Goal: Transaction & Acquisition: Purchase product/service

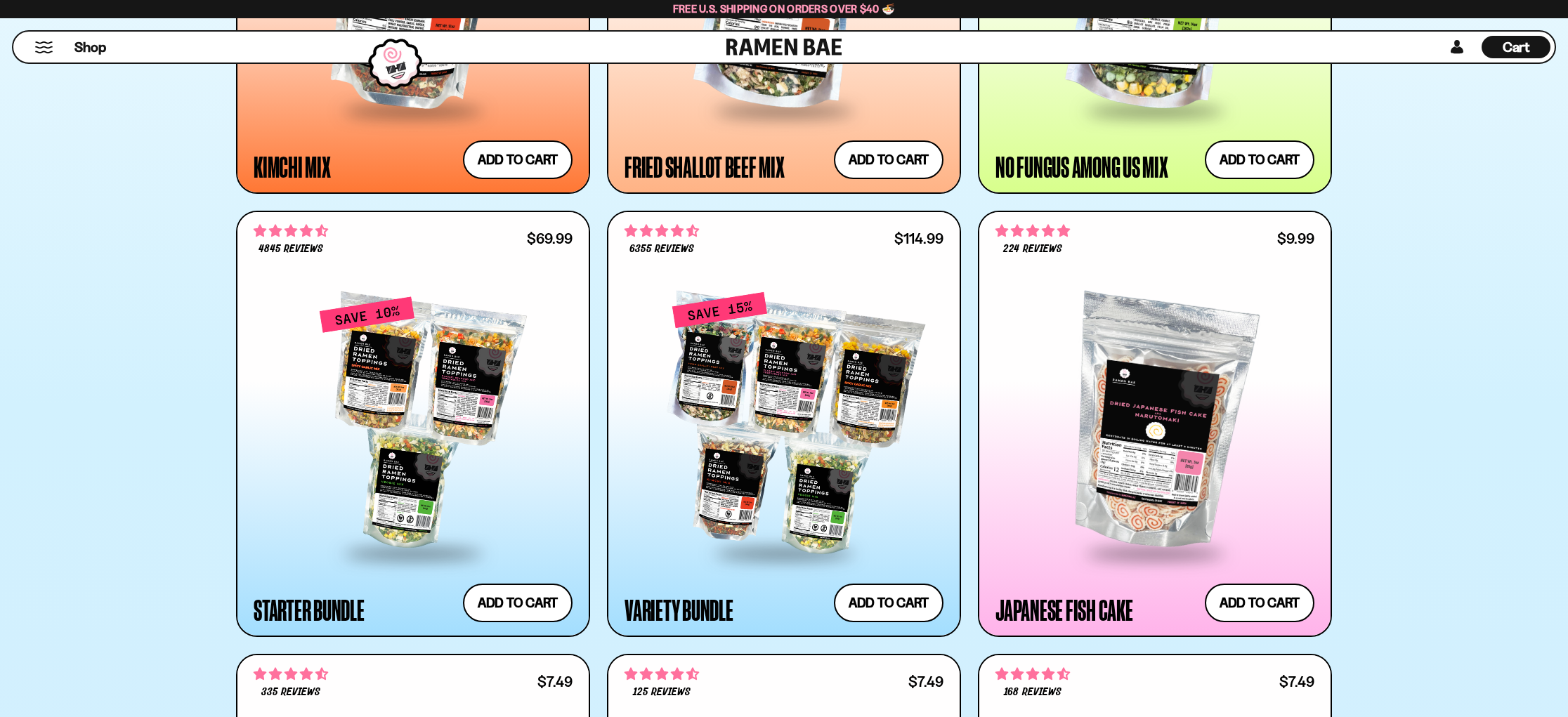
scroll to position [1434, 0]
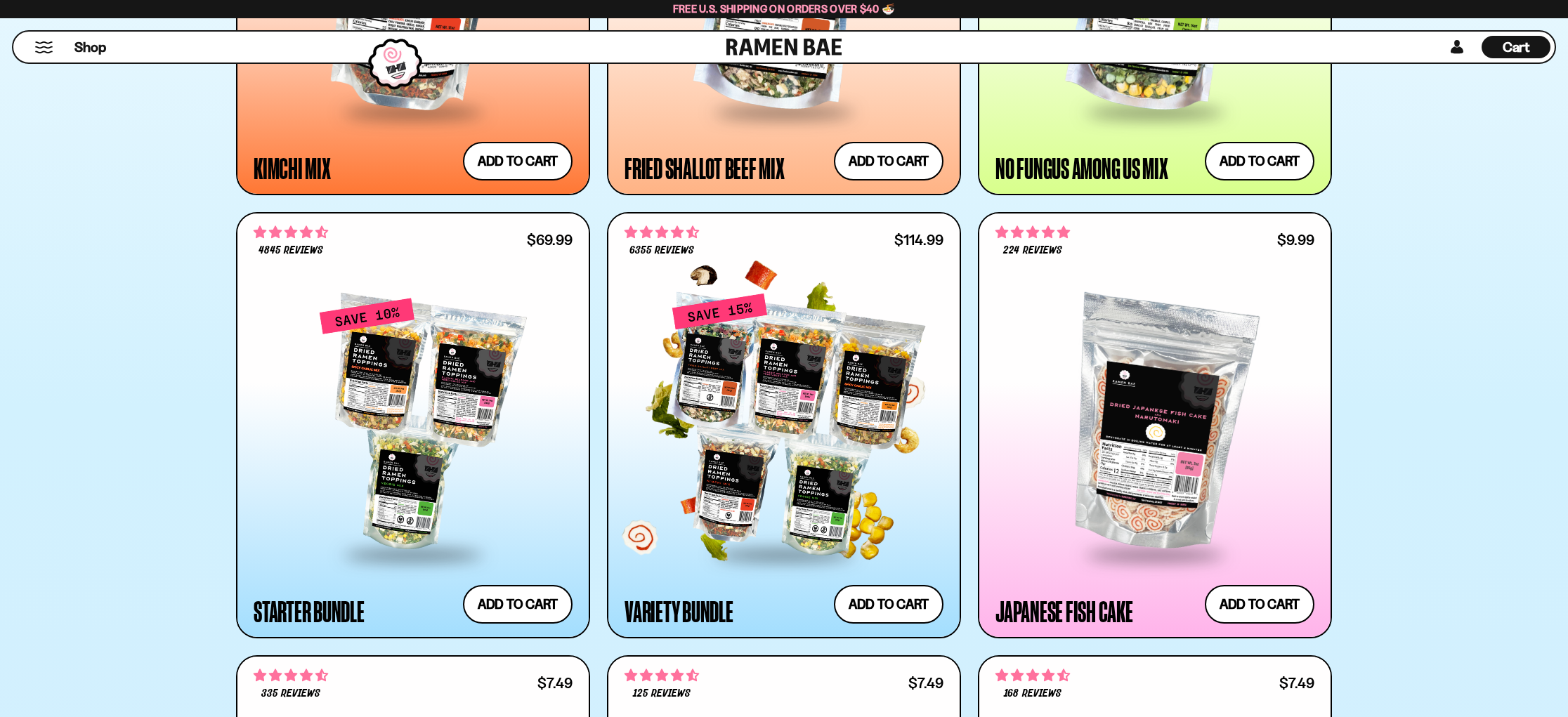
click at [779, 394] on div at bounding box center [784, 424] width 319 height 255
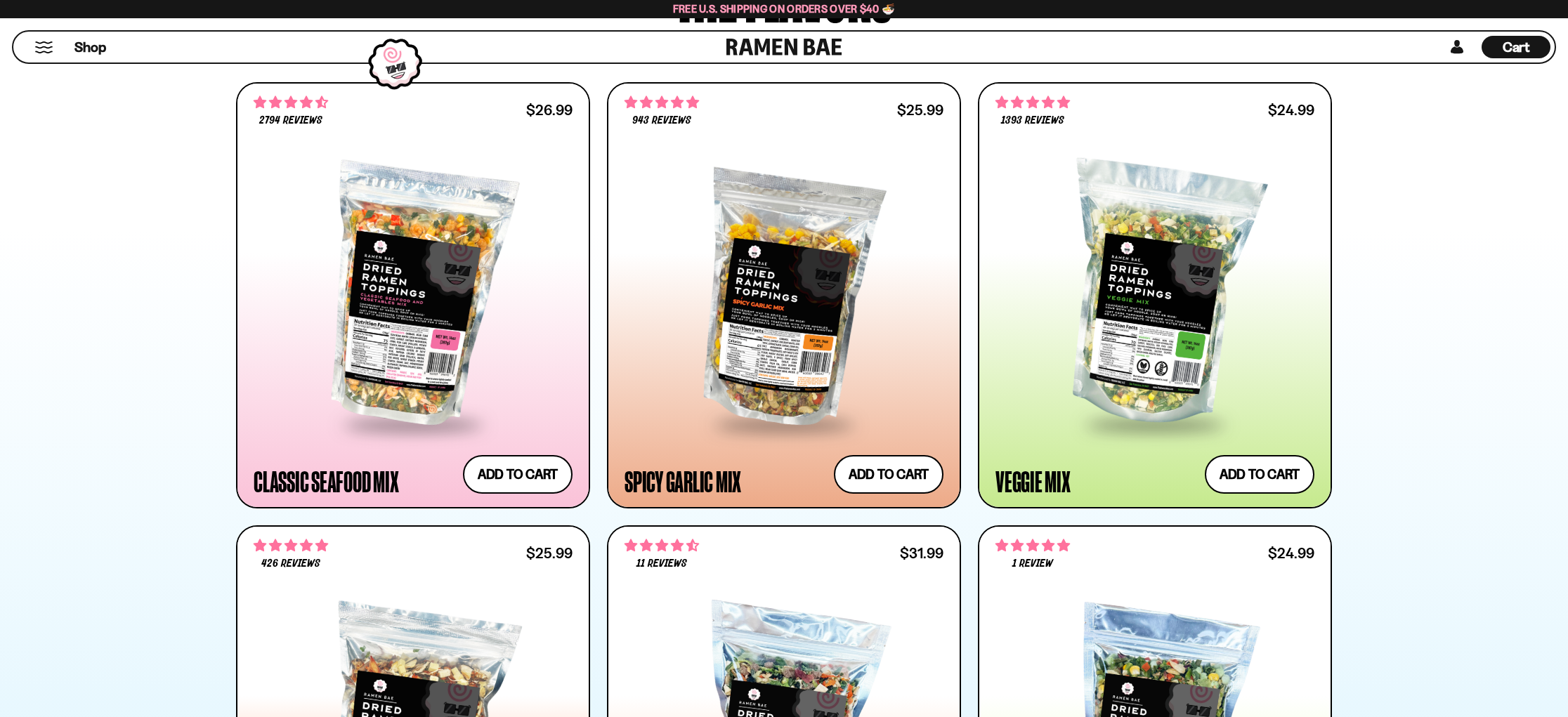
scroll to position [676, 0]
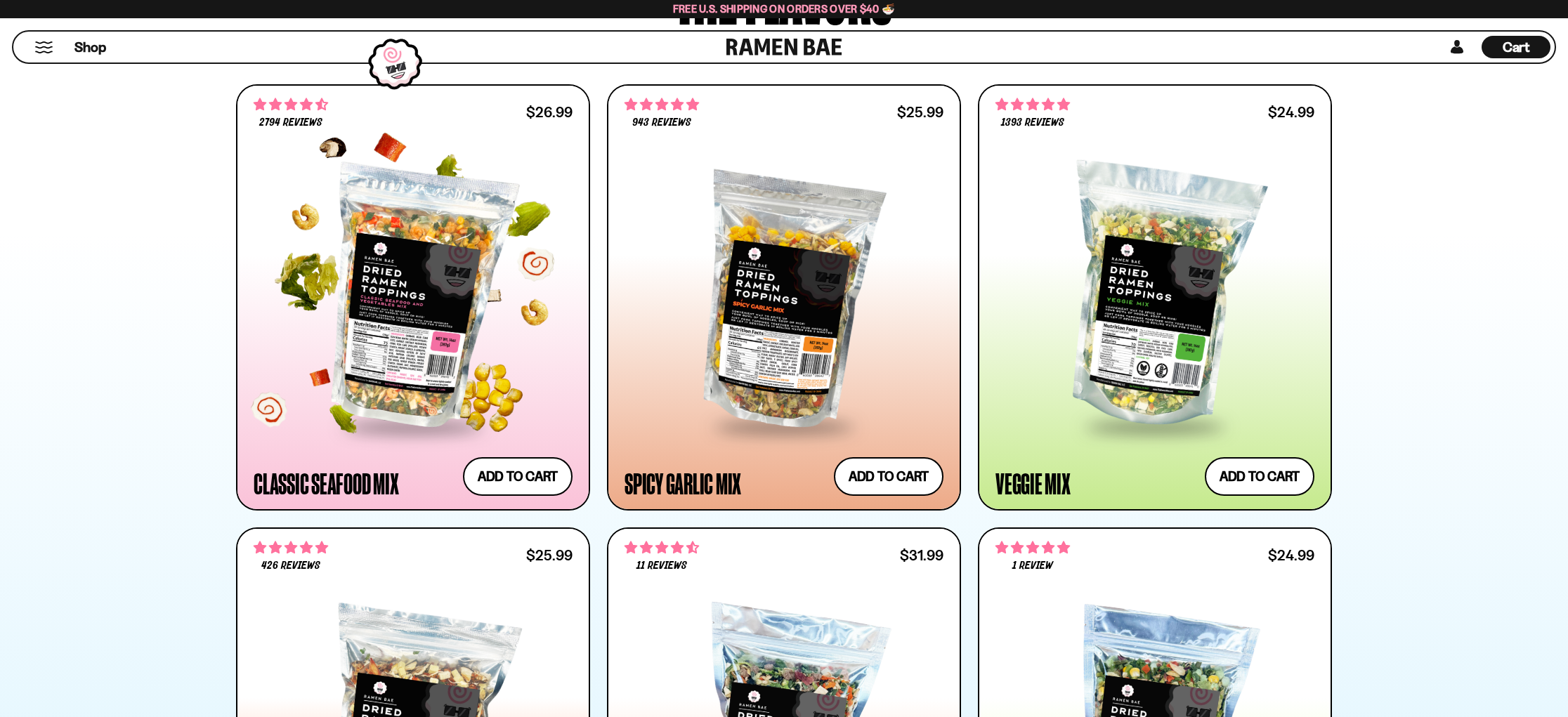
click at [419, 316] on div at bounding box center [413, 297] width 319 height 255
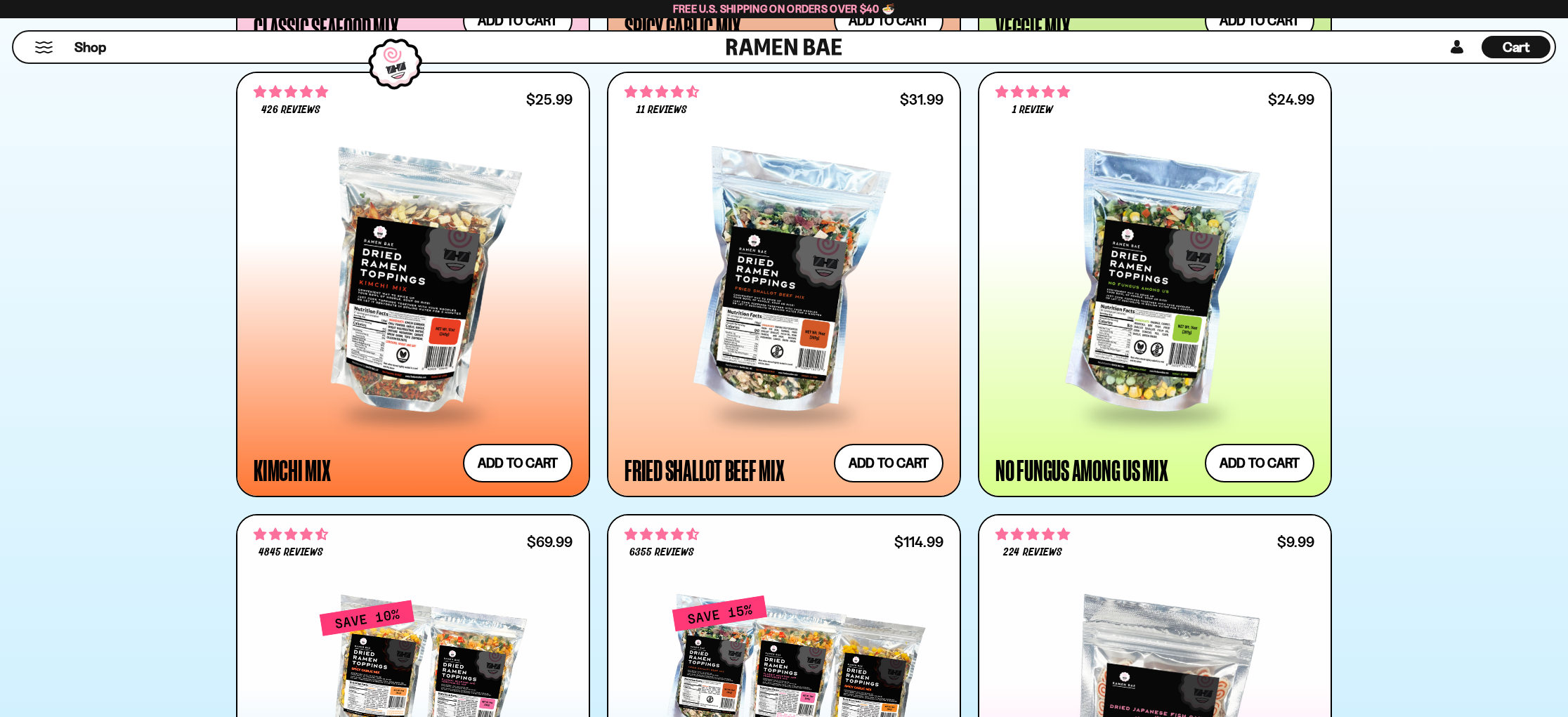
scroll to position [1155, 0]
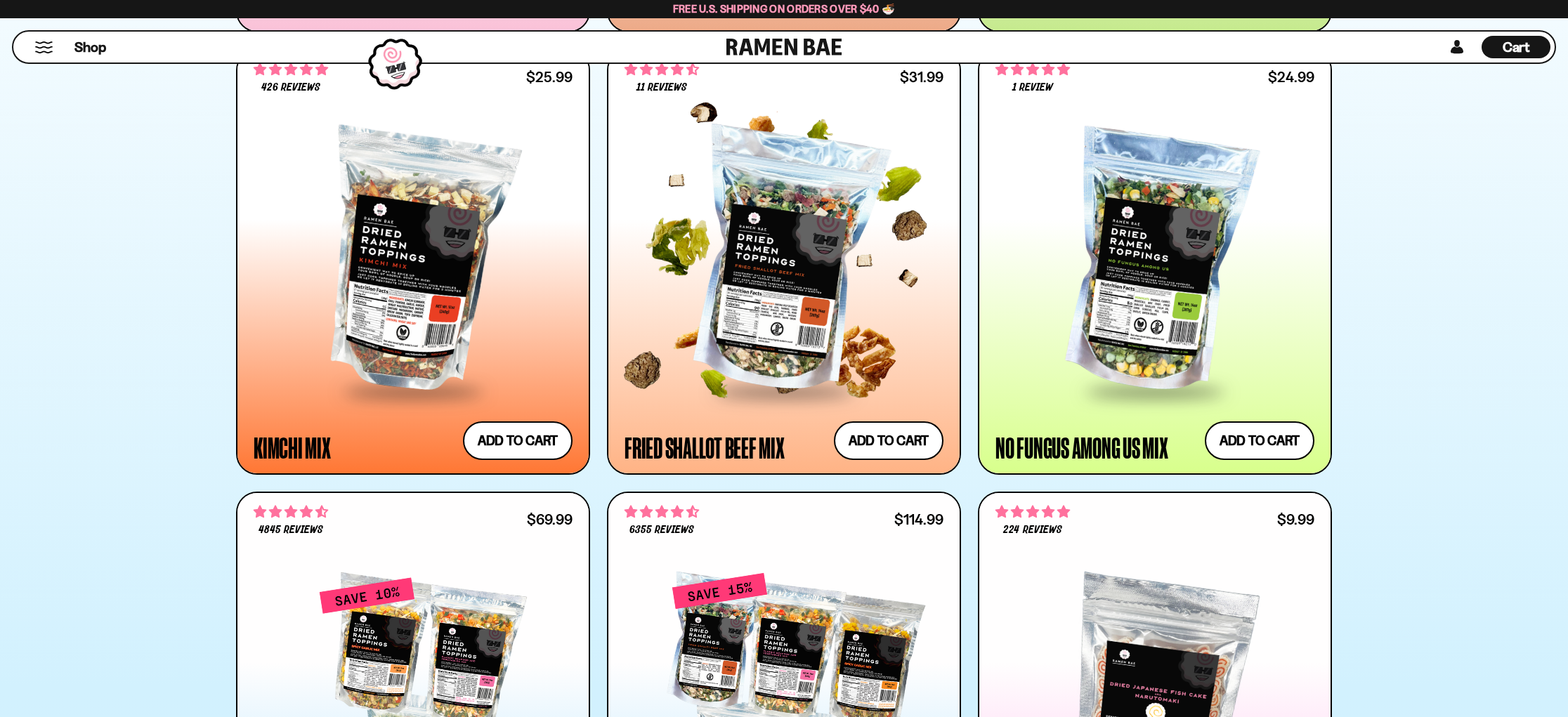
click at [777, 262] on div at bounding box center [784, 261] width 319 height 255
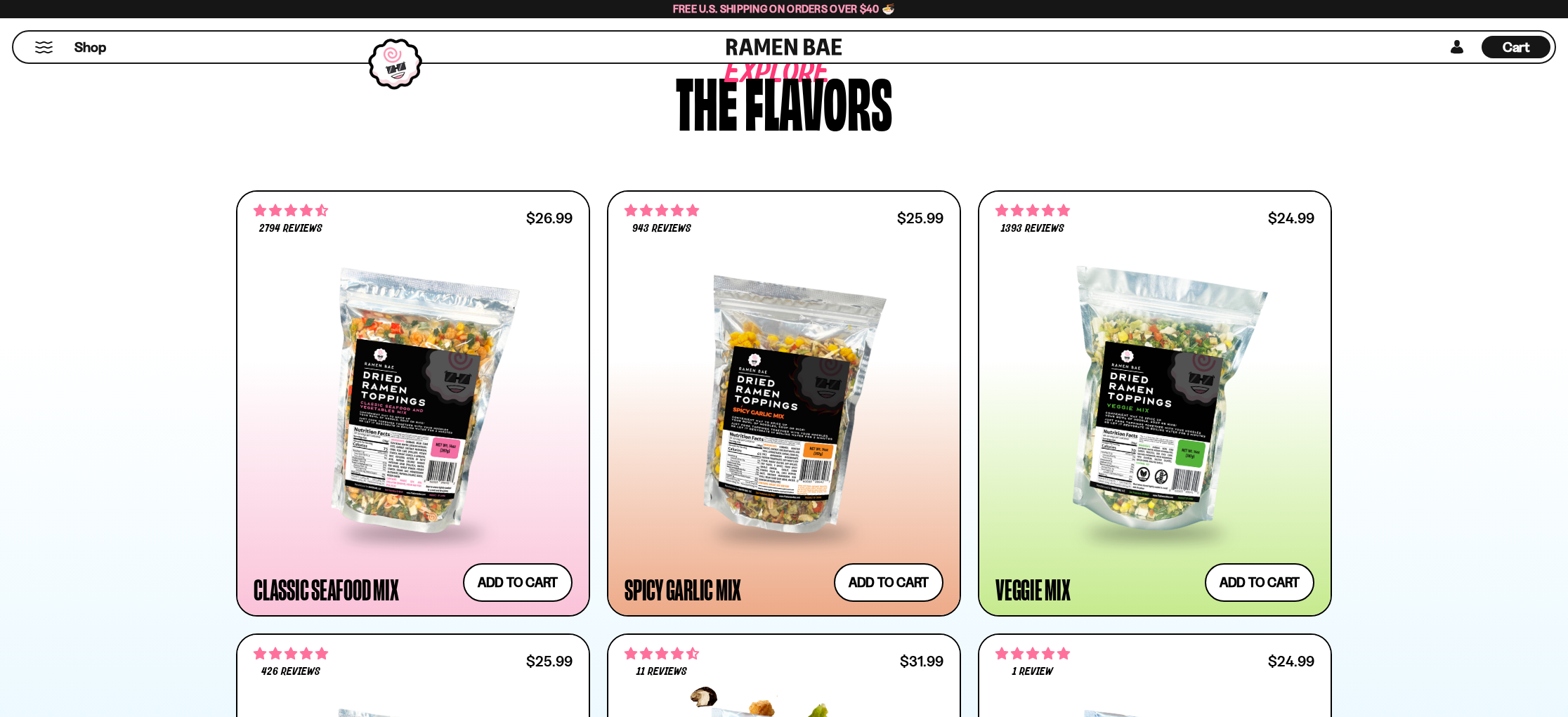
scroll to position [575, 0]
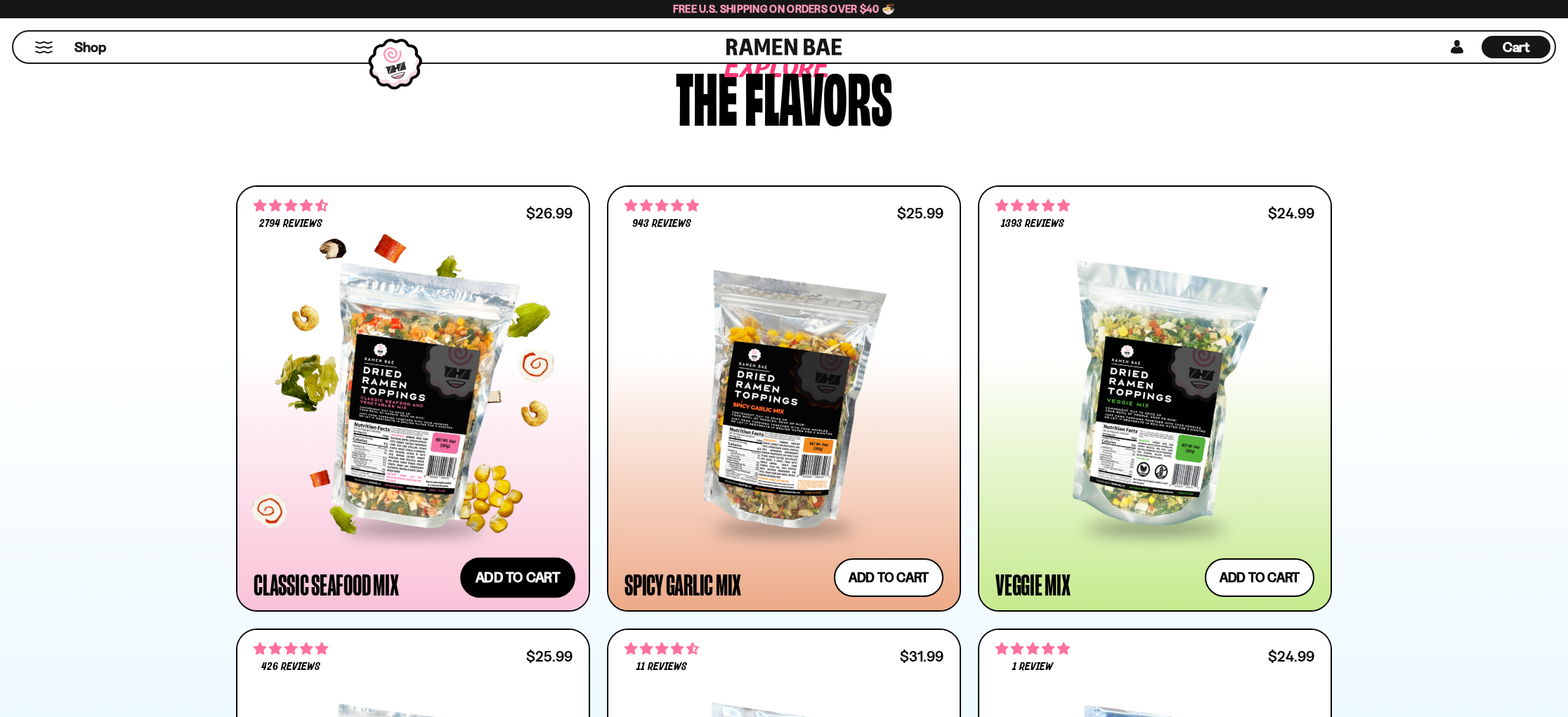
click at [520, 575] on button "Add to cart" at bounding box center [518, 577] width 115 height 40
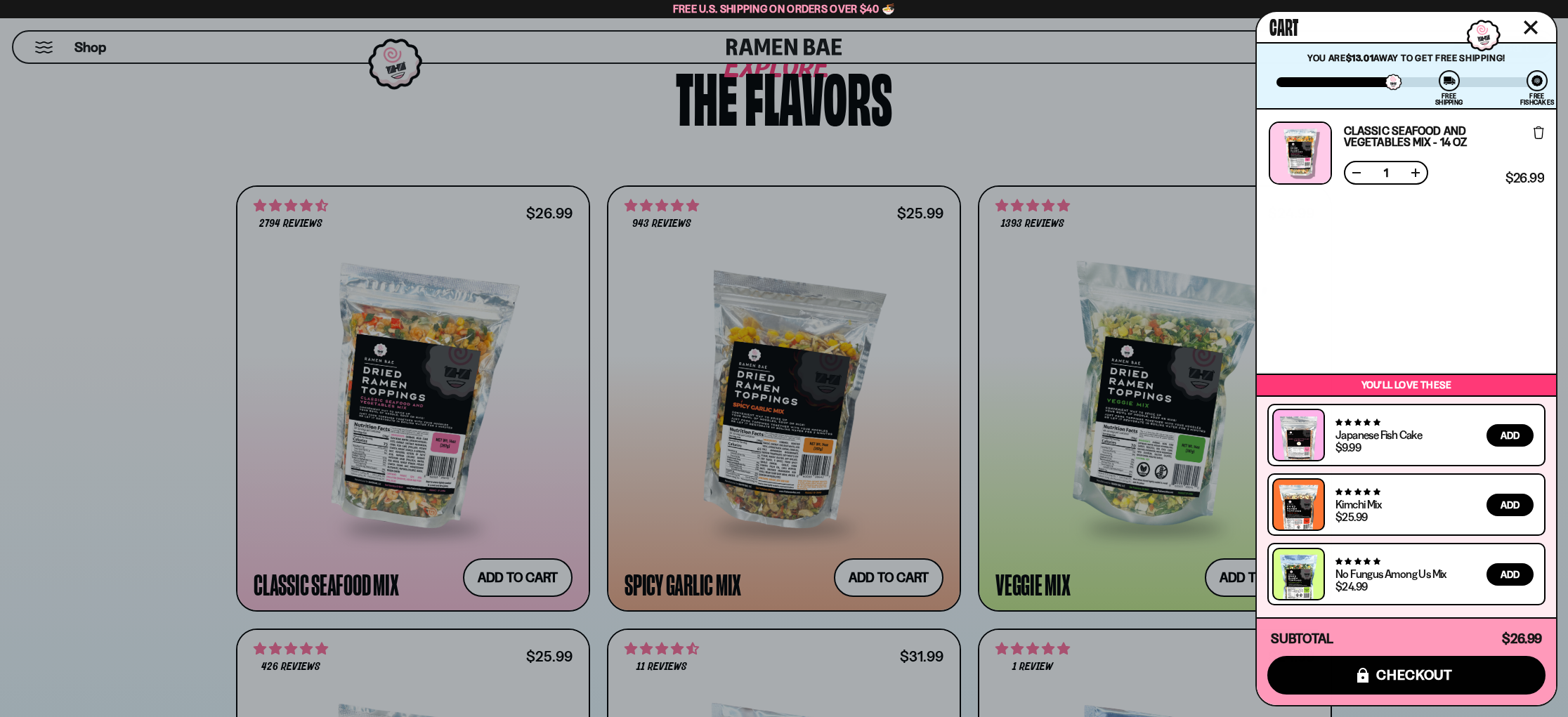
click at [877, 576] on div at bounding box center [784, 358] width 1568 height 717
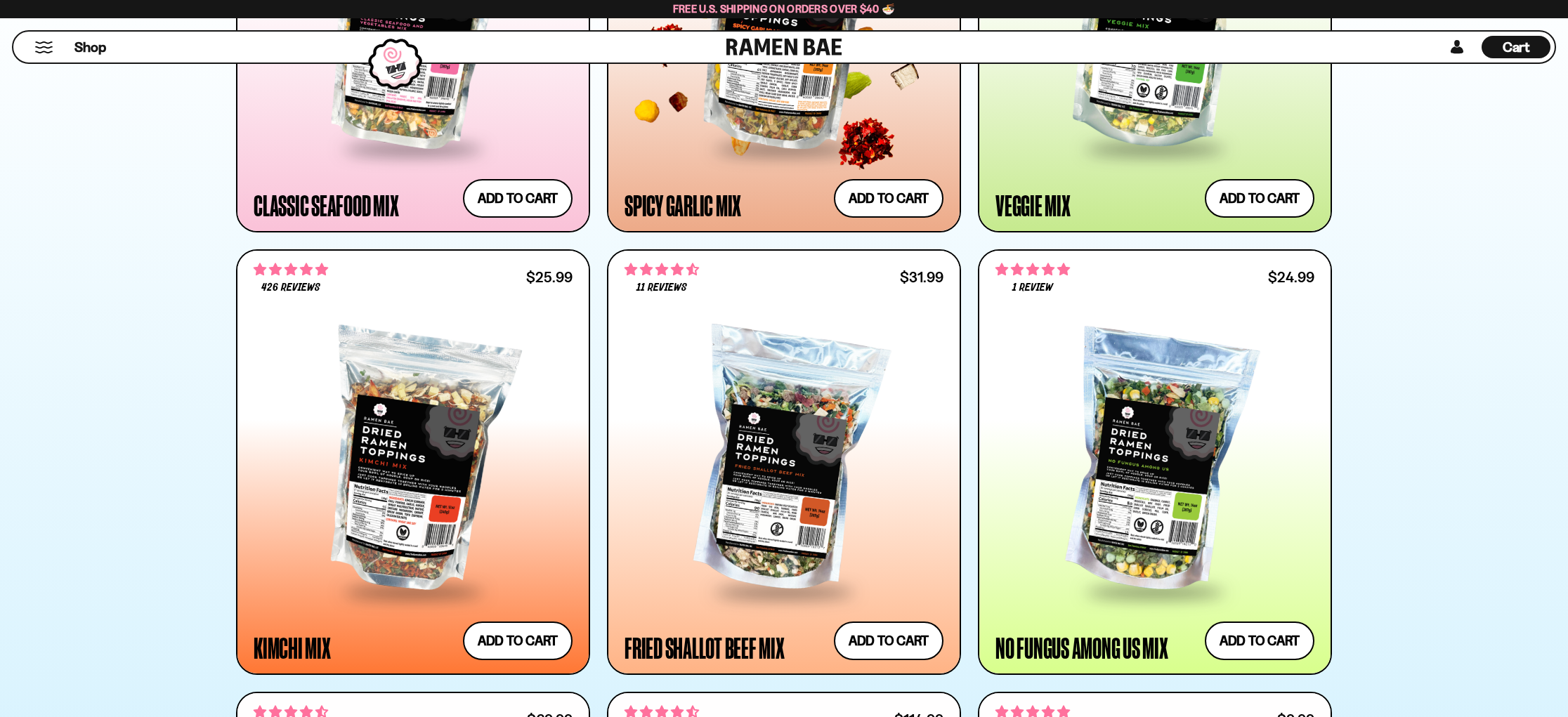
scroll to position [955, 0]
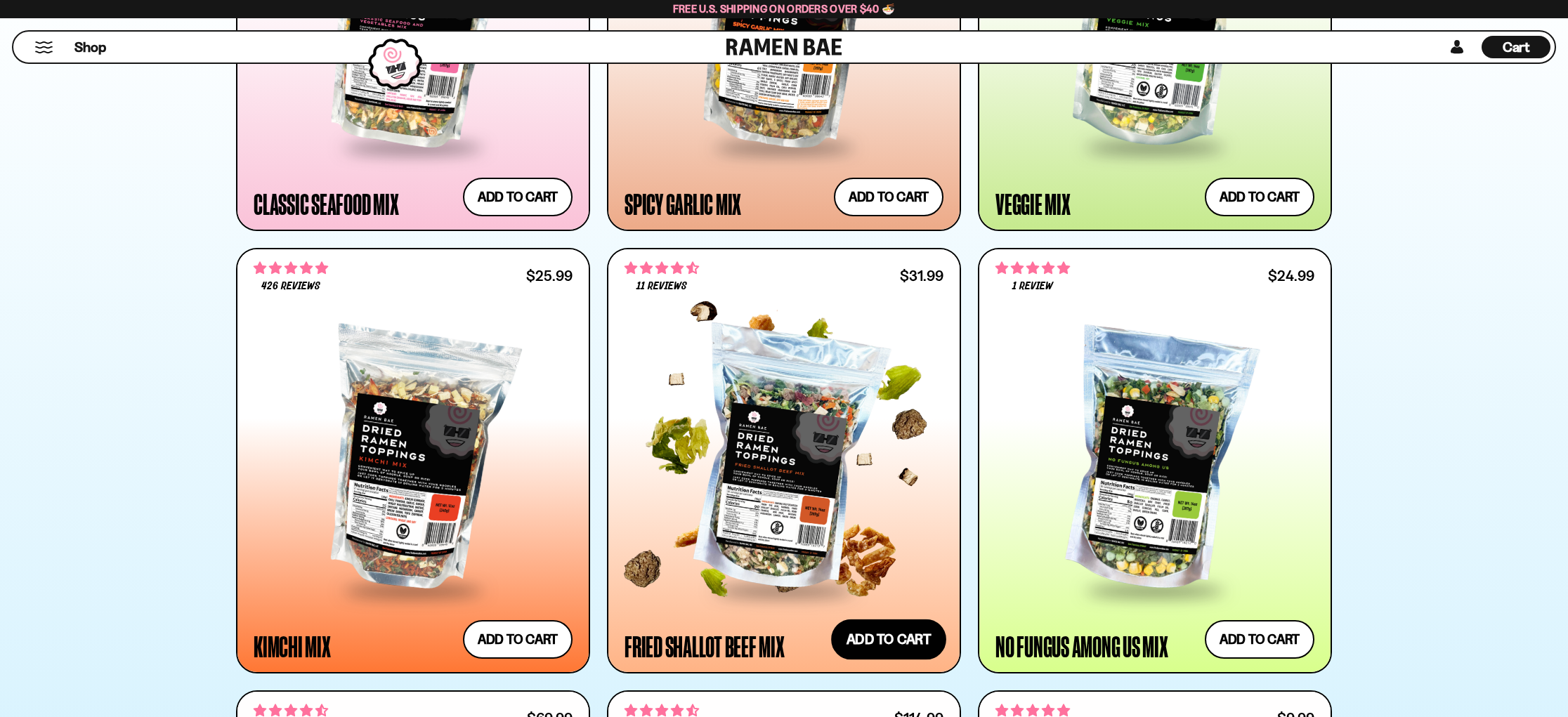
click at [889, 638] on button "Add to cart" at bounding box center [889, 639] width 115 height 40
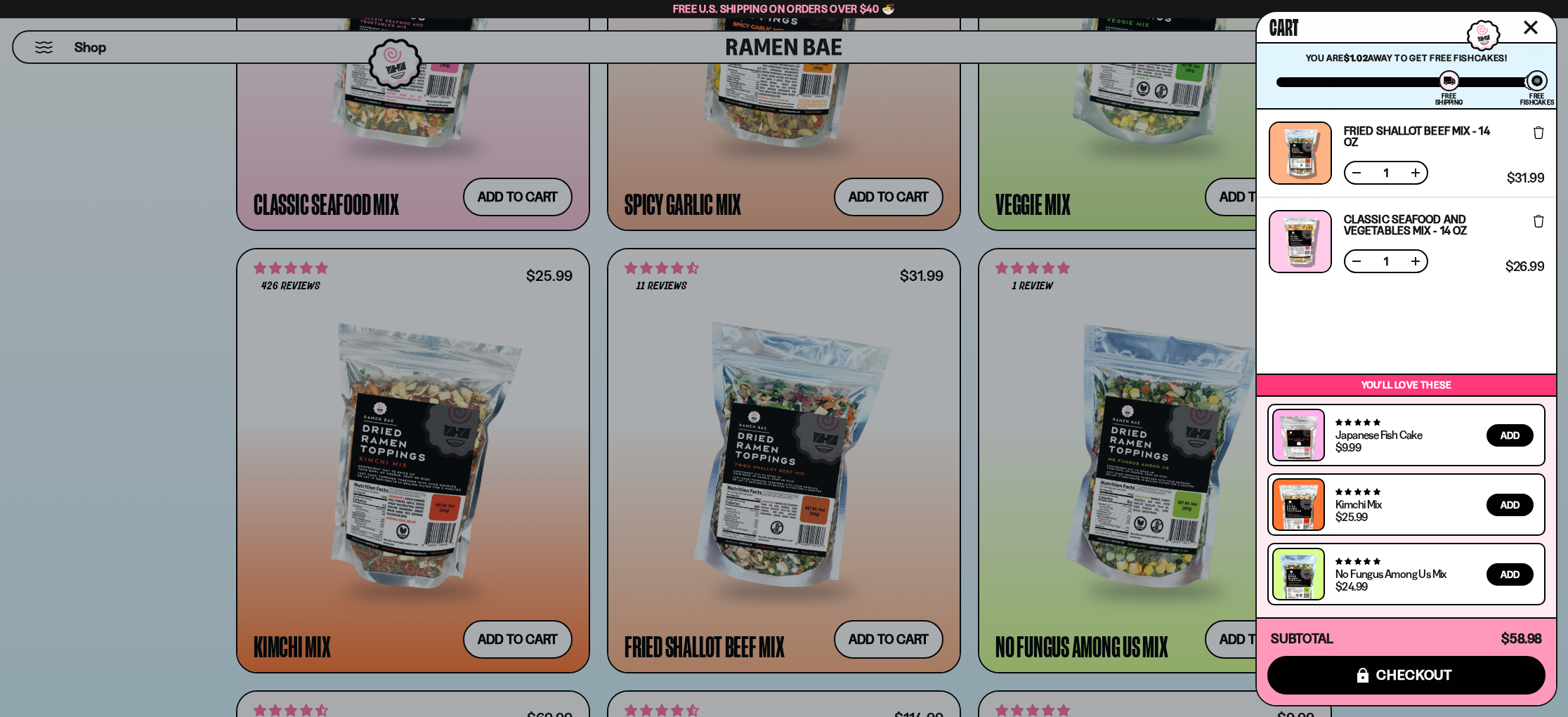
click at [881, 196] on div at bounding box center [784, 358] width 1568 height 717
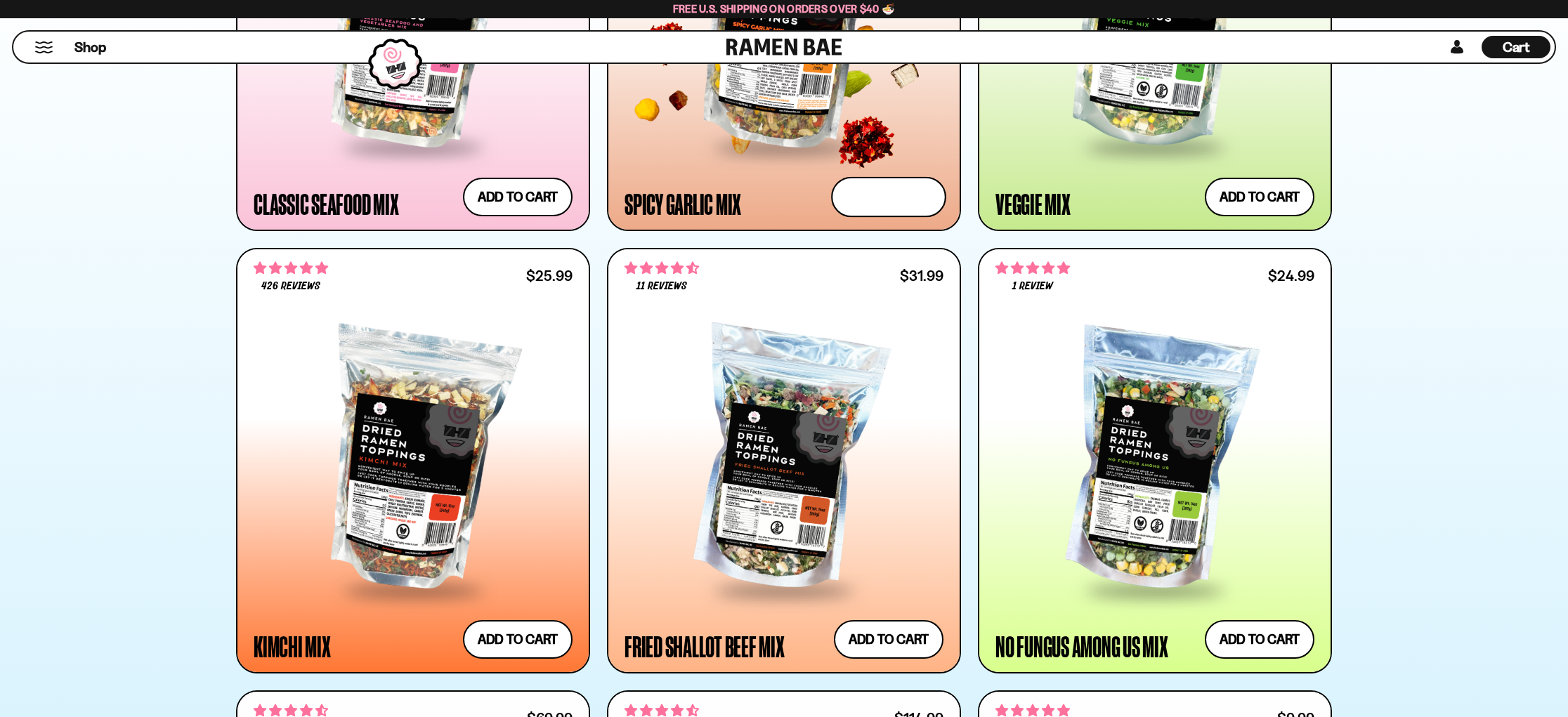
click at [881, 196] on button "Add to cart" at bounding box center [889, 196] width 115 height 40
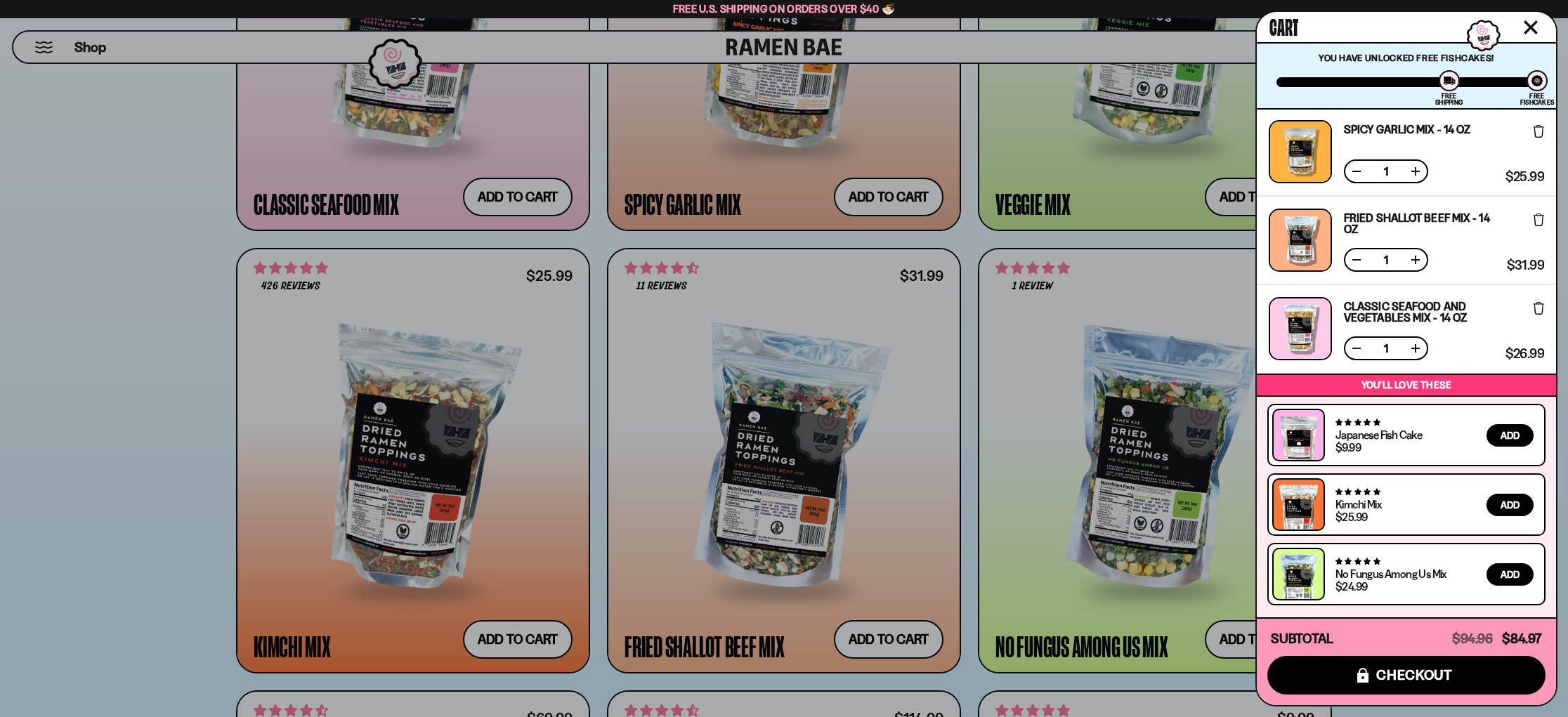
scroll to position [0, 0]
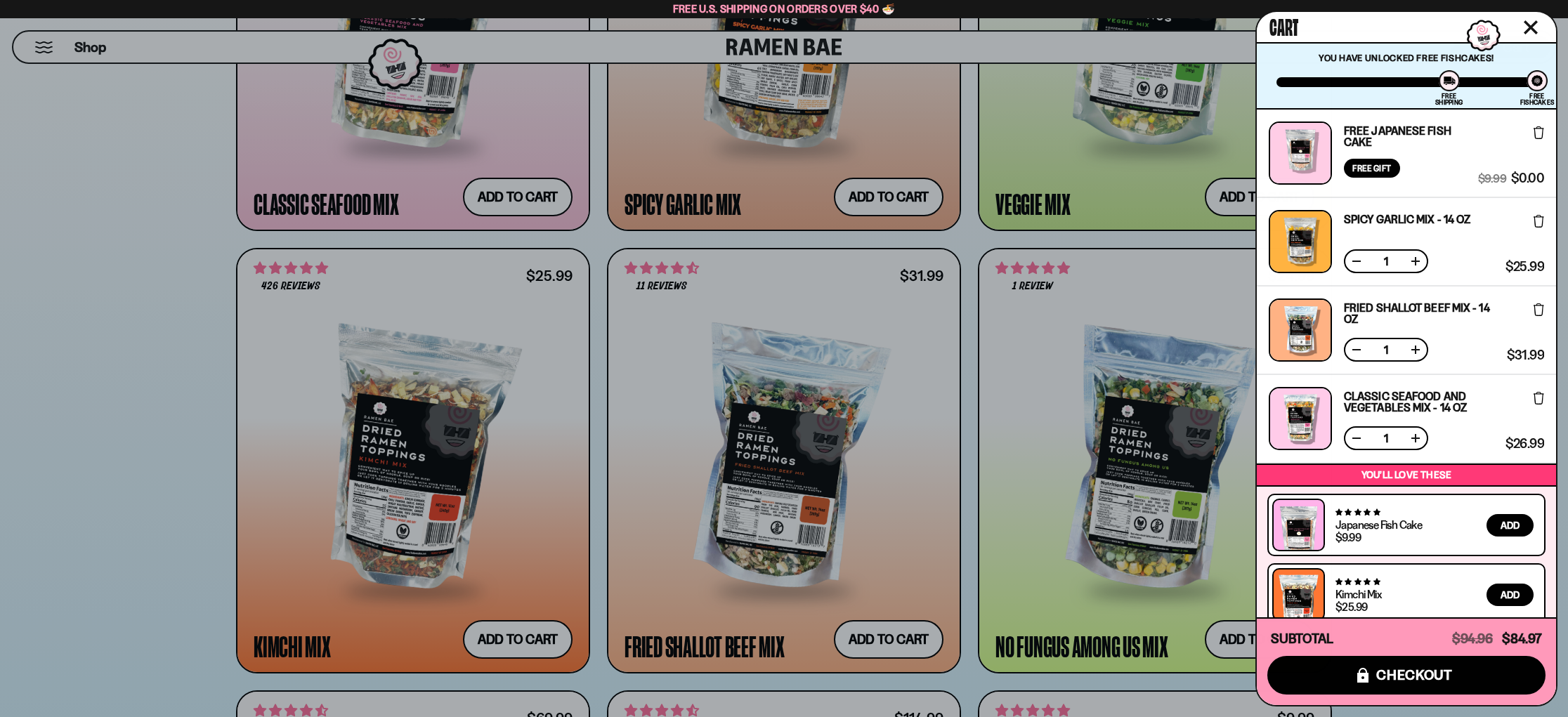
click at [1534, 24] on icon "Close cart" at bounding box center [1530, 27] width 13 height 13
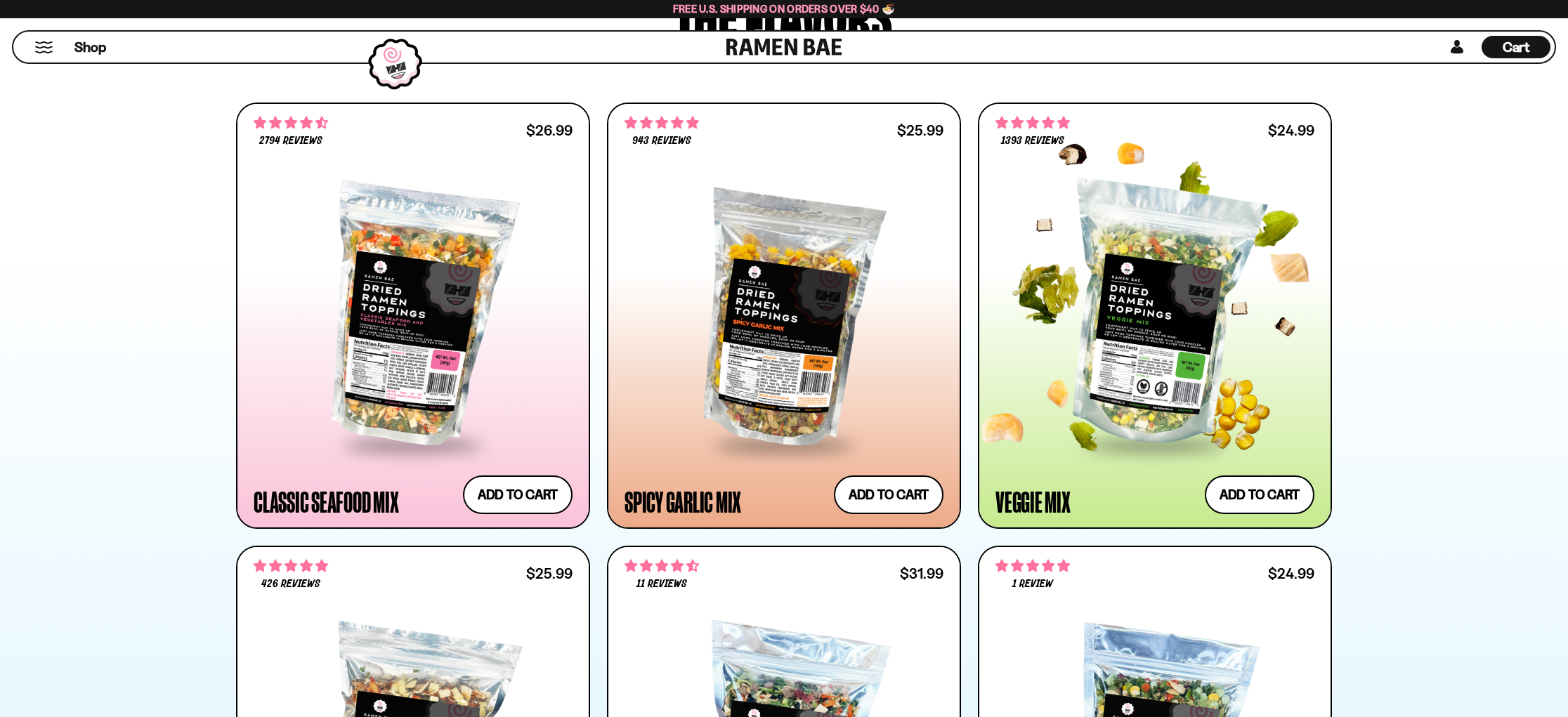
scroll to position [657, 0]
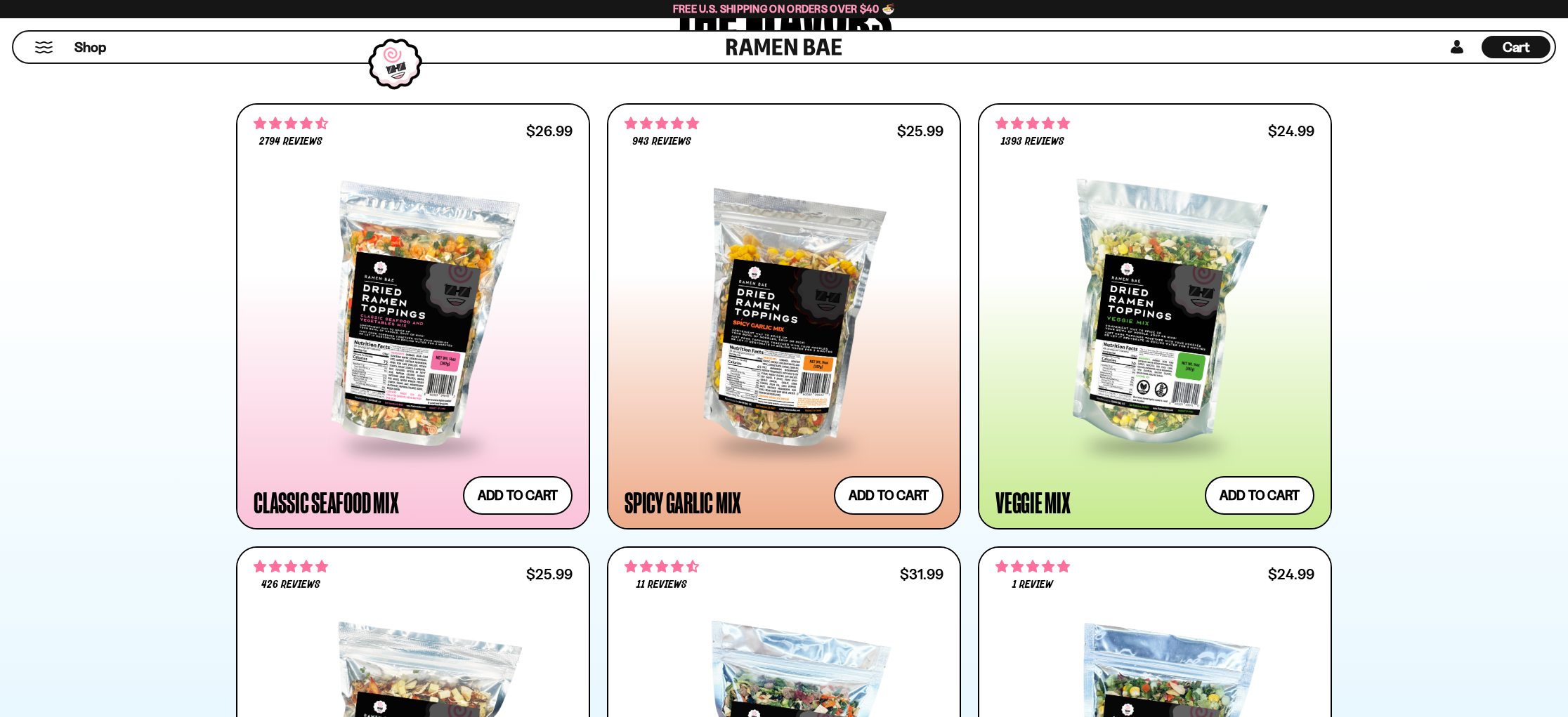
click at [1514, 43] on span "Cart" at bounding box center [1516, 47] width 28 height 17
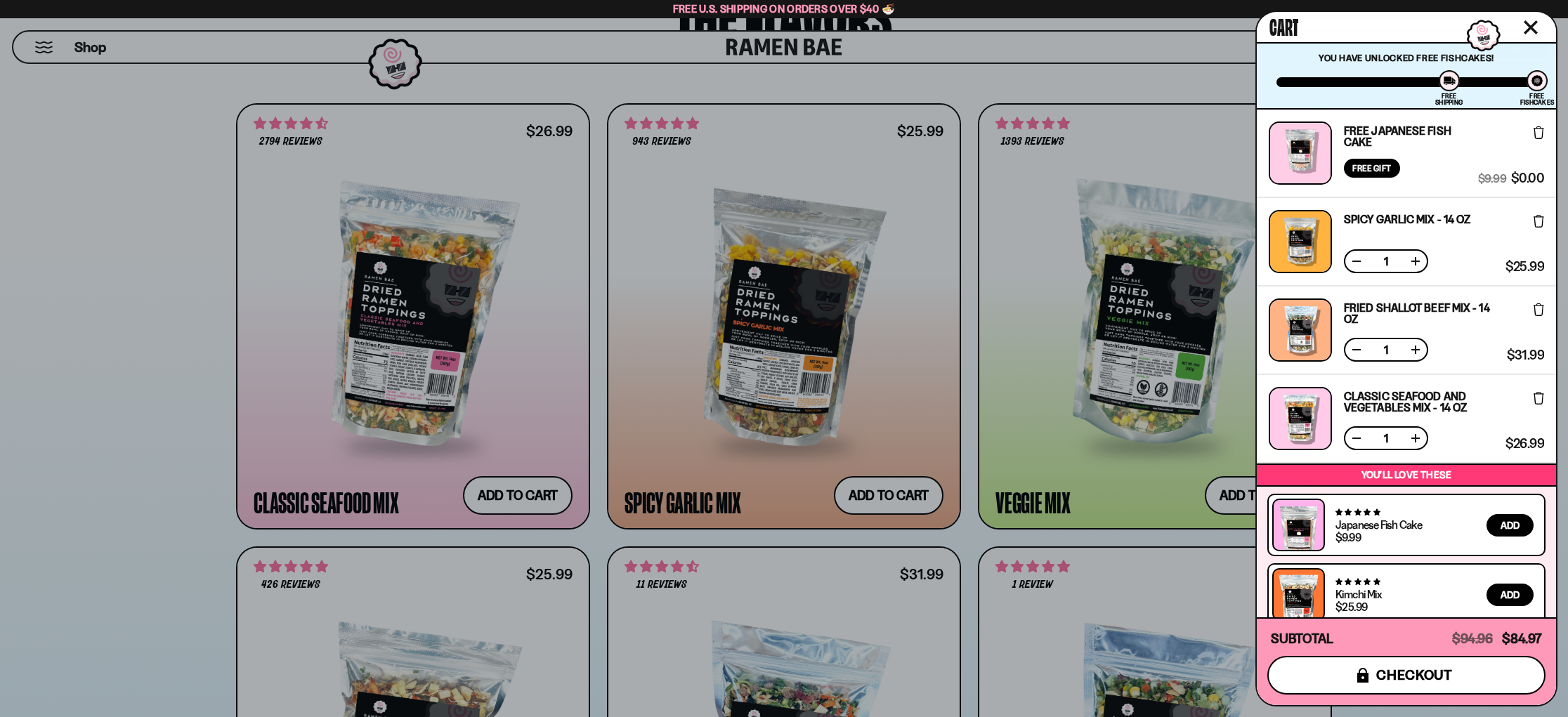
click at [1412, 672] on span "checkout" at bounding box center [1414, 675] width 77 height 15
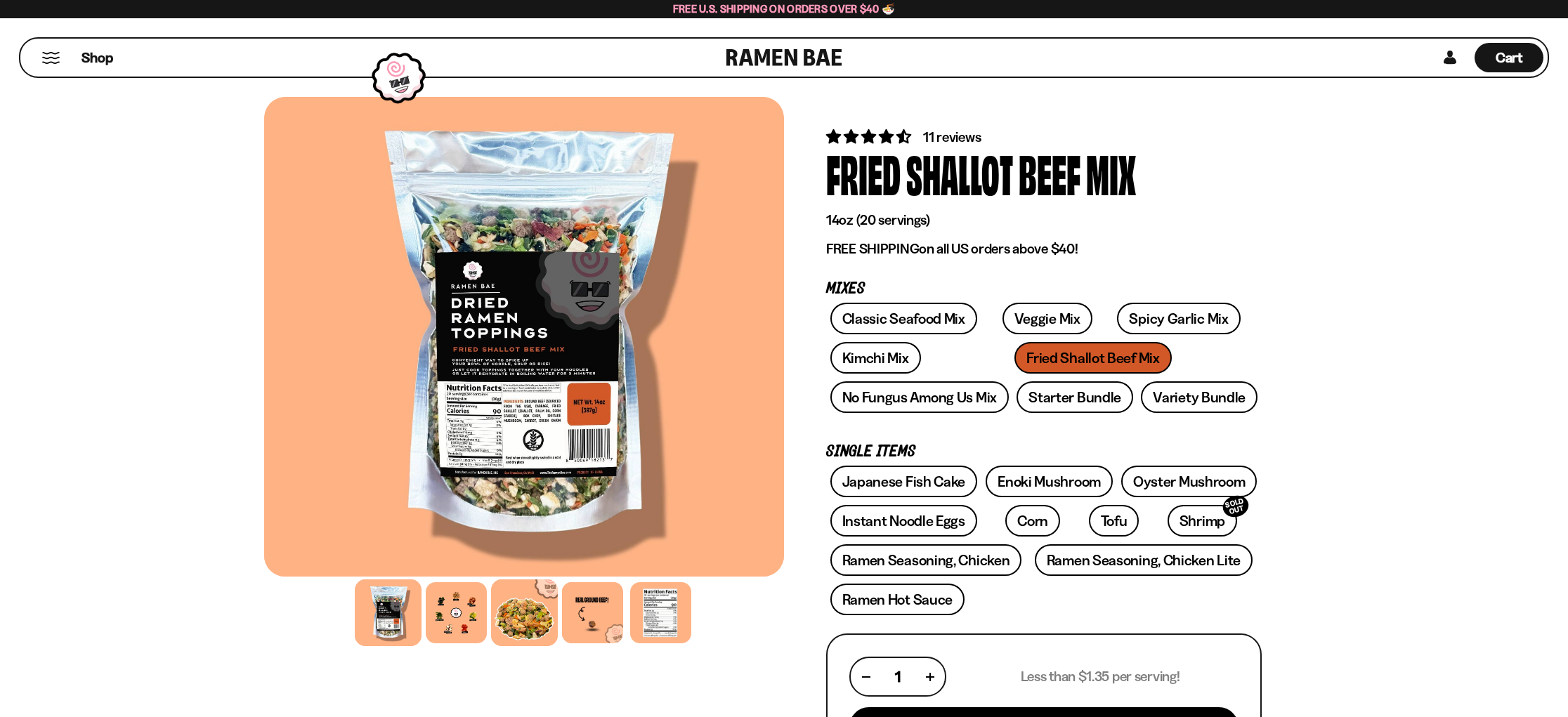
click at [530, 619] on div at bounding box center [525, 613] width 67 height 67
